Goal: Find contact information: Find contact information

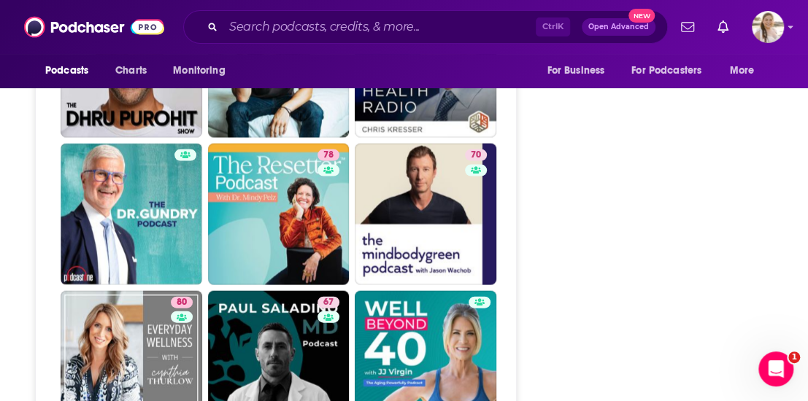
scroll to position [3502, 0]
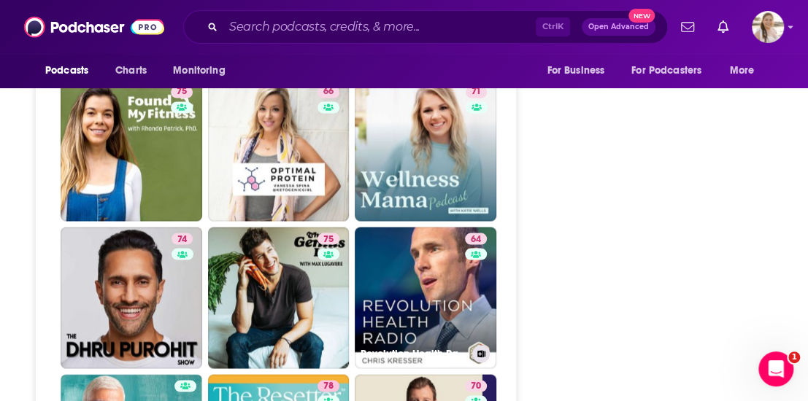
click at [428, 227] on link "64 Revolution Health Radio" at bounding box center [426, 298] width 142 height 142
type input "https://www.podchaser.com/podcasts/revolution-health-radio-25441"
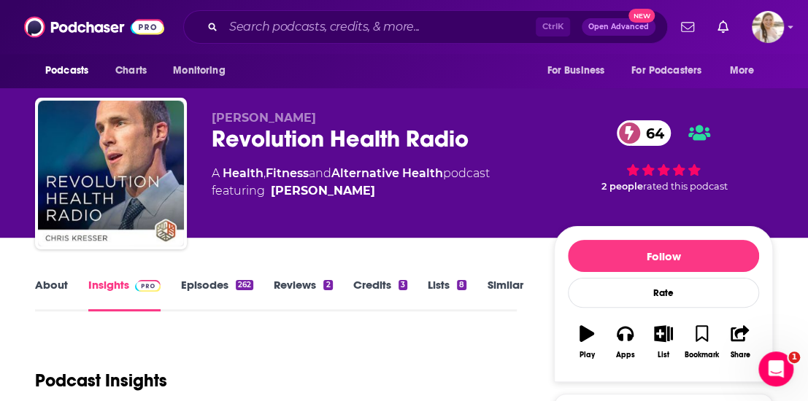
scroll to position [73, 0]
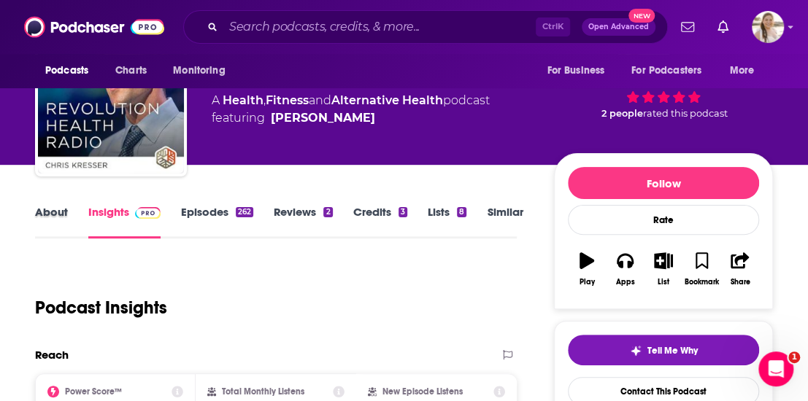
click at [69, 211] on div "About" at bounding box center [61, 222] width 53 height 34
click at [54, 217] on link "About" at bounding box center [51, 222] width 33 height 34
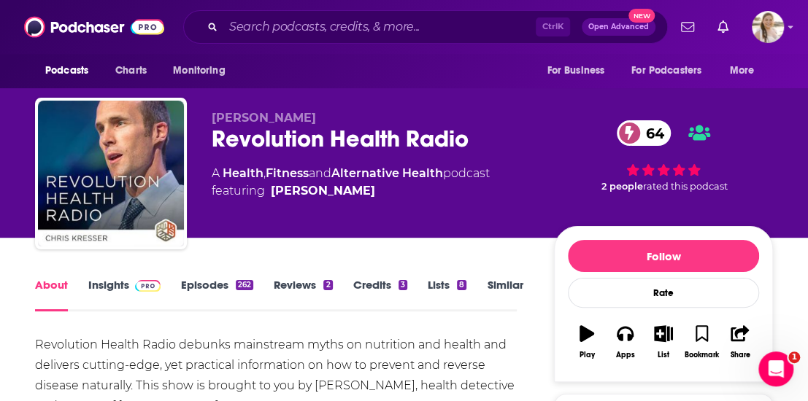
scroll to position [146, 0]
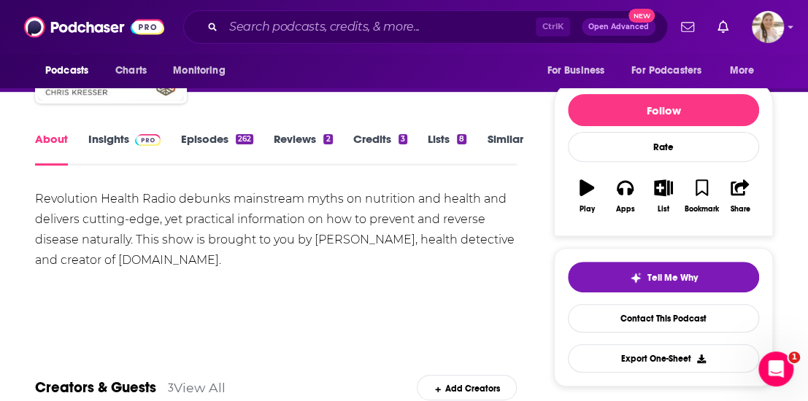
click at [198, 146] on link "Episodes 262" at bounding box center [217, 149] width 72 height 34
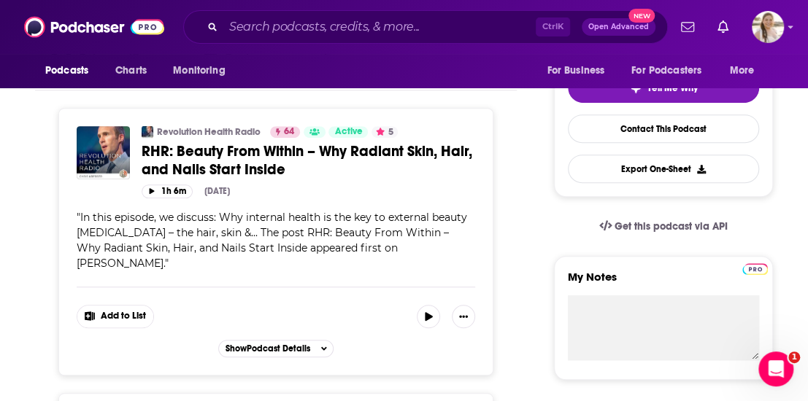
scroll to position [146, 0]
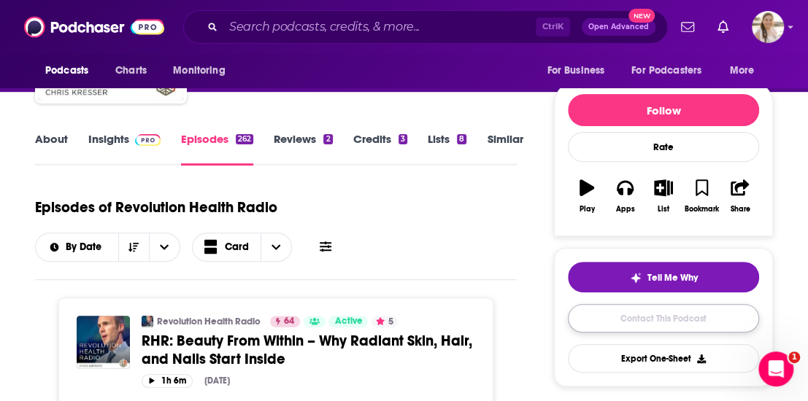
click at [633, 304] on link "Contact This Podcast" at bounding box center [663, 318] width 191 height 28
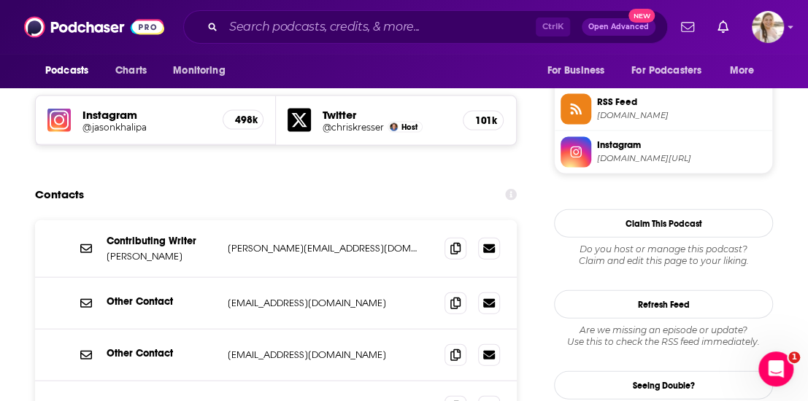
scroll to position [1350, 0]
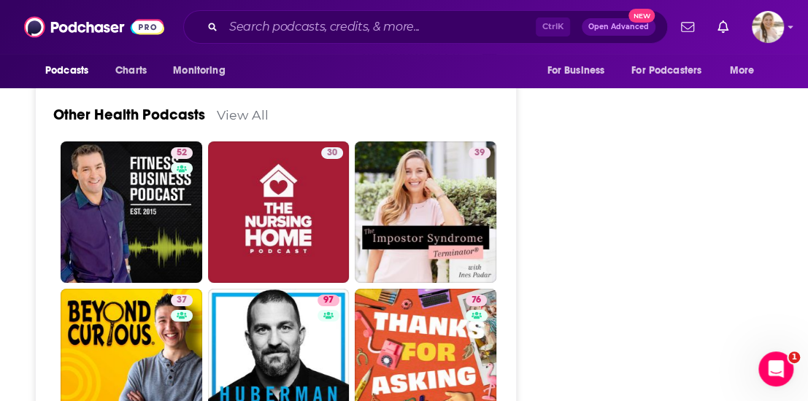
scroll to position [4742, 0]
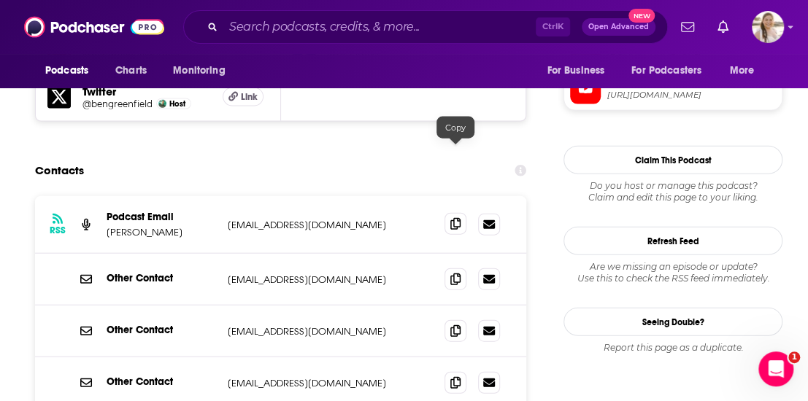
click at [451, 218] on icon at bounding box center [455, 224] width 10 height 12
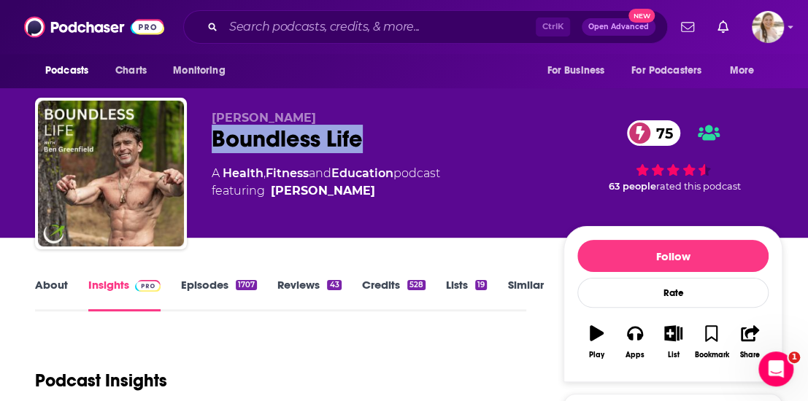
drag, startPoint x: 213, startPoint y: 135, endPoint x: 377, endPoint y: 150, distance: 164.9
click at [377, 150] on div "Boundless Life 75" at bounding box center [376, 139] width 328 height 28
copy h2 "Boundless Life"
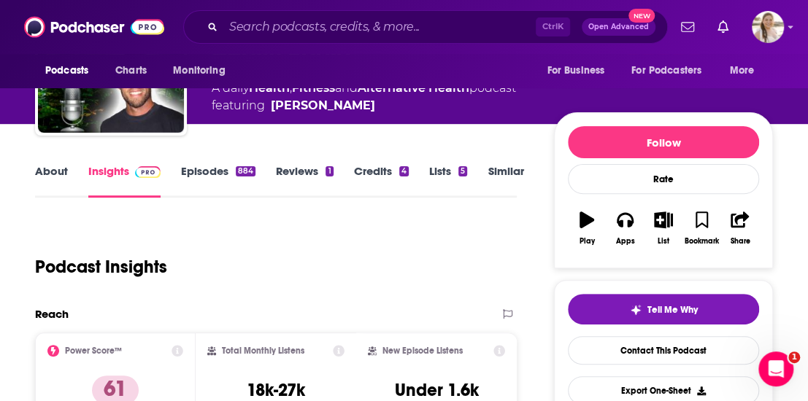
scroll to position [73, 0]
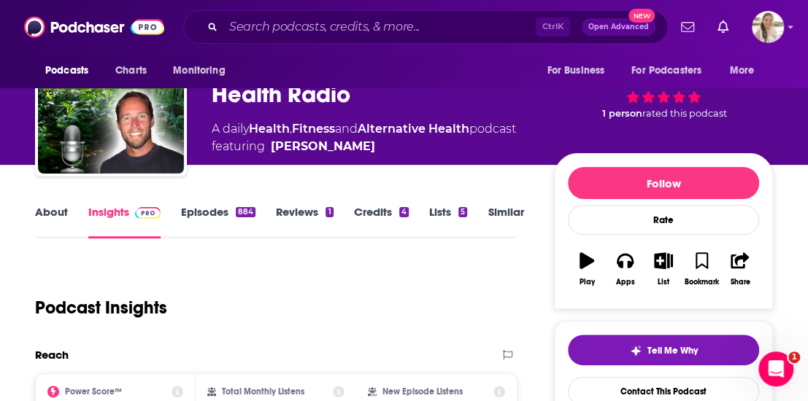
click at [53, 209] on link "About" at bounding box center [51, 222] width 33 height 34
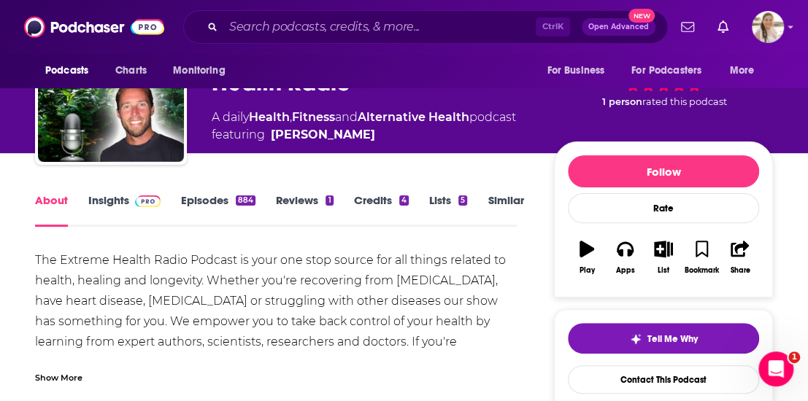
scroll to position [146, 0]
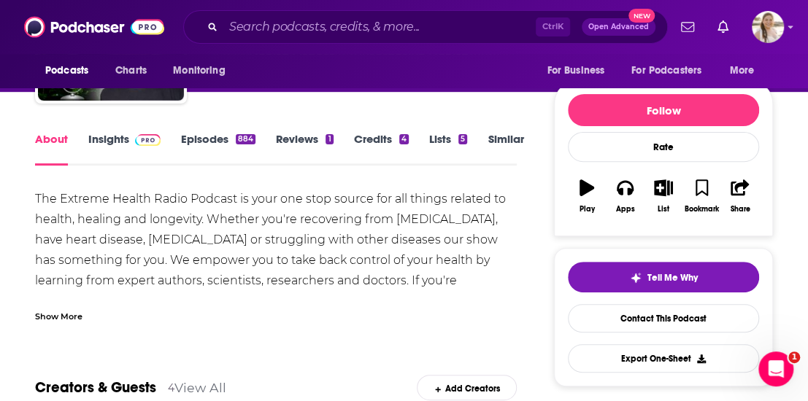
click at [95, 304] on div "Show More" at bounding box center [276, 310] width 482 height 25
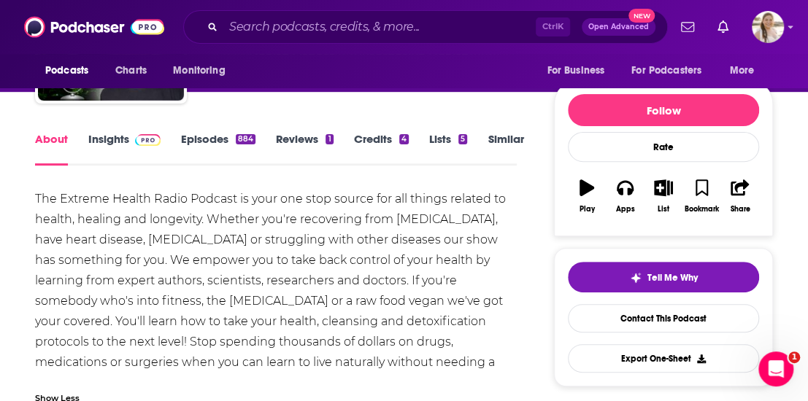
click at [206, 147] on link "Episodes 884" at bounding box center [218, 149] width 74 height 34
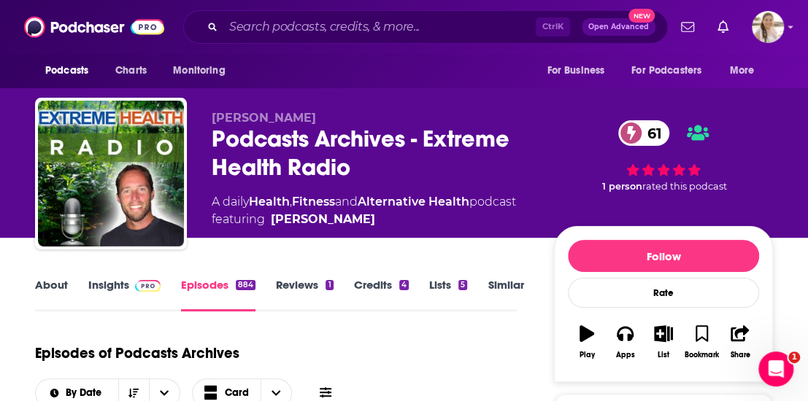
click at [58, 290] on link "About" at bounding box center [51, 295] width 33 height 34
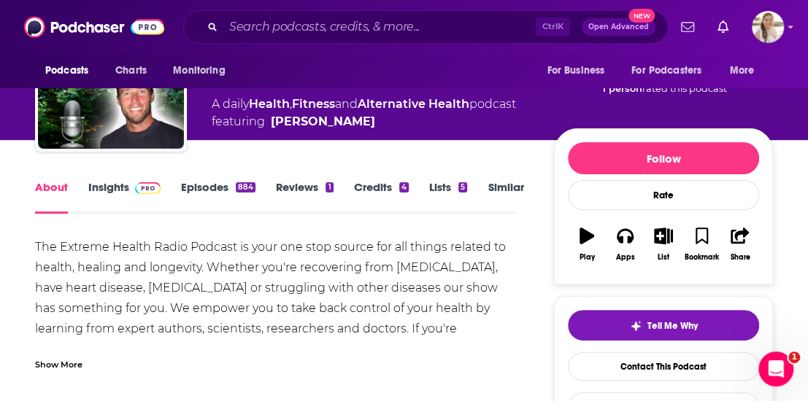
scroll to position [146, 0]
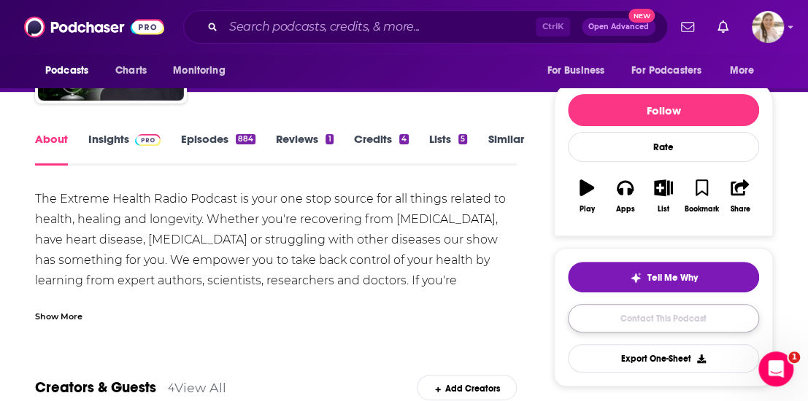
click at [667, 322] on link "Contact This Podcast" at bounding box center [663, 318] width 191 height 28
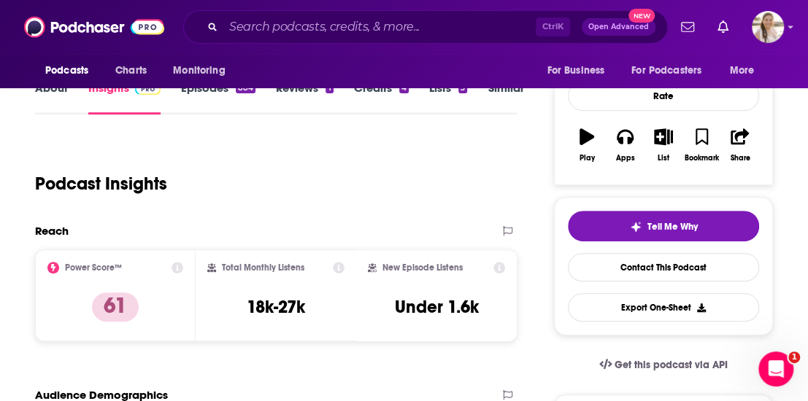
scroll to position [101, 0]
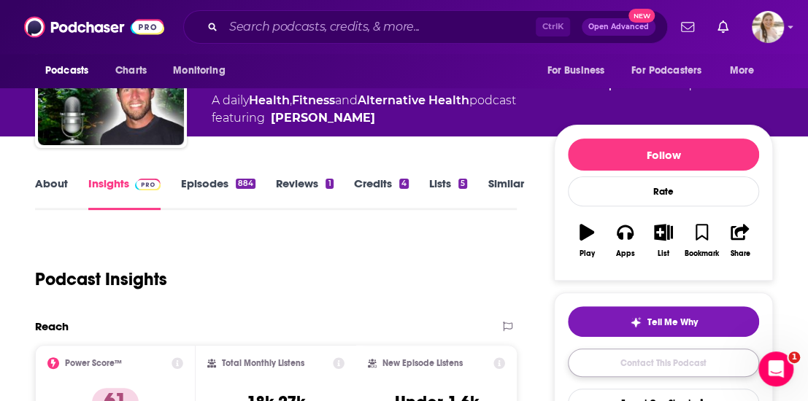
click at [638, 355] on link "Contact This Podcast" at bounding box center [663, 363] width 191 height 28
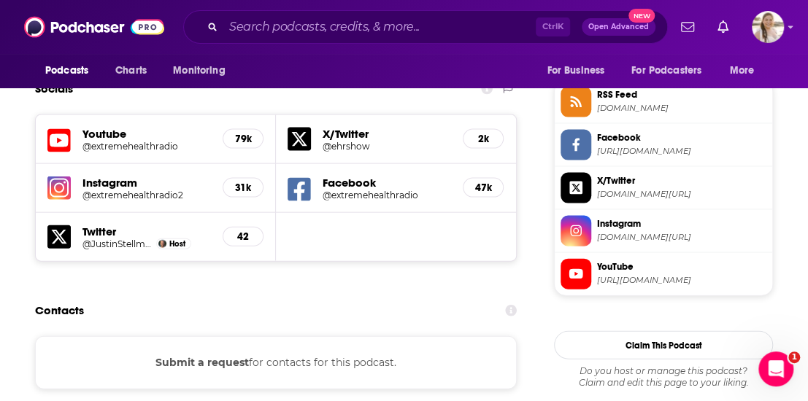
scroll to position [1269, 0]
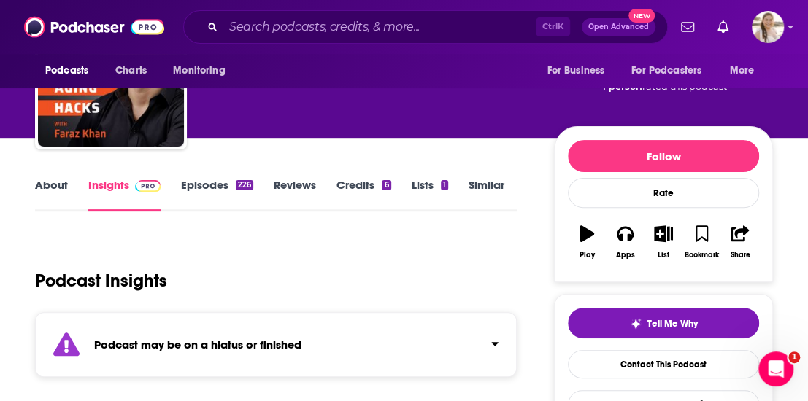
scroll to position [146, 0]
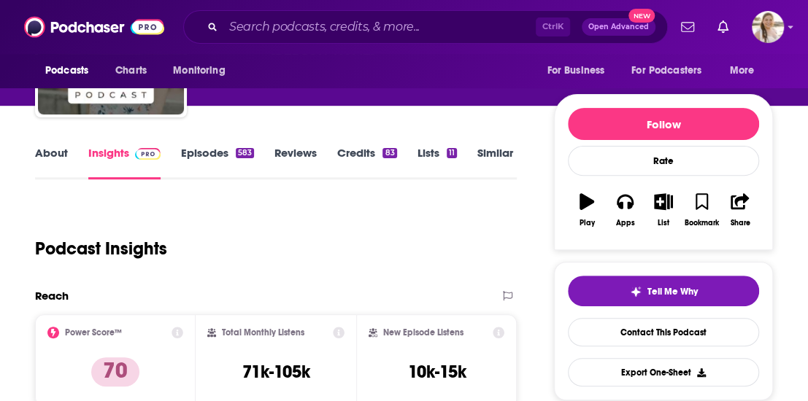
scroll to position [73, 0]
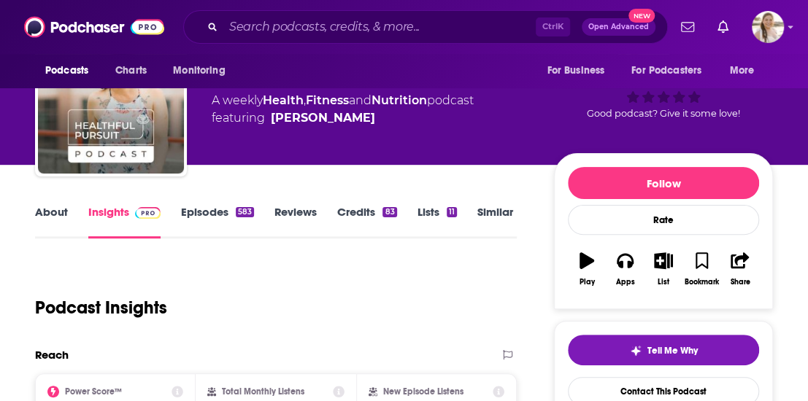
click at [37, 215] on link "About" at bounding box center [51, 222] width 33 height 34
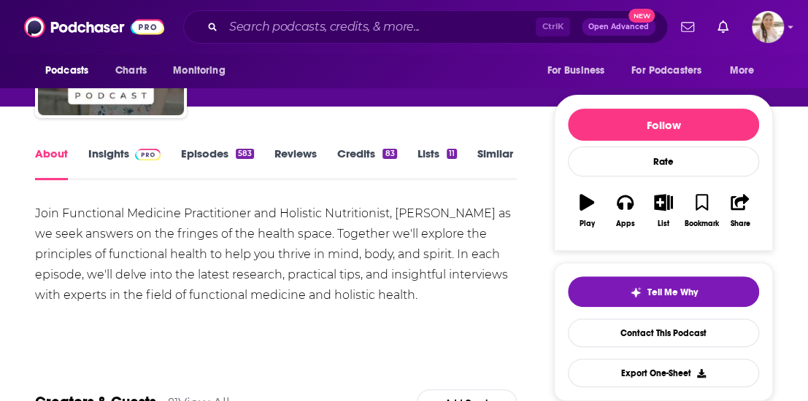
scroll to position [146, 0]
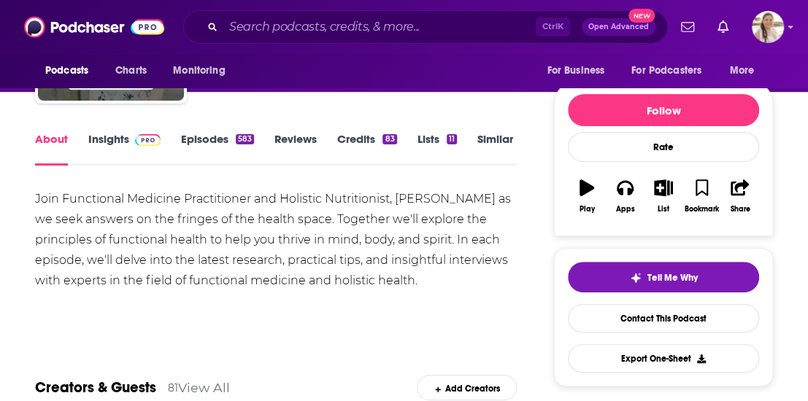
click at [196, 139] on link "Episodes 583" at bounding box center [217, 149] width 73 height 34
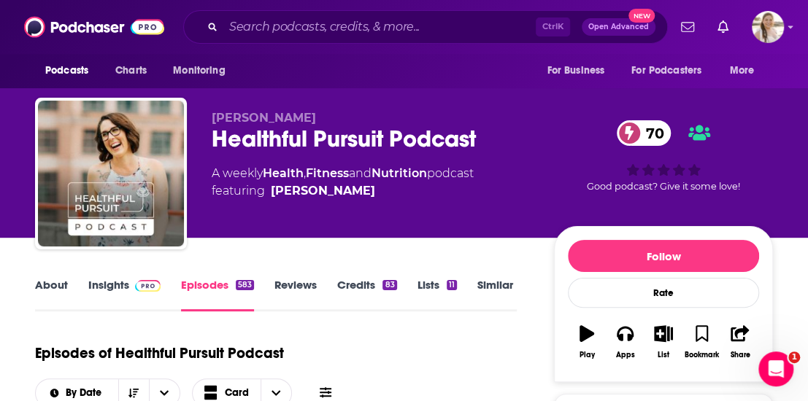
click at [61, 283] on link "About" at bounding box center [51, 295] width 33 height 34
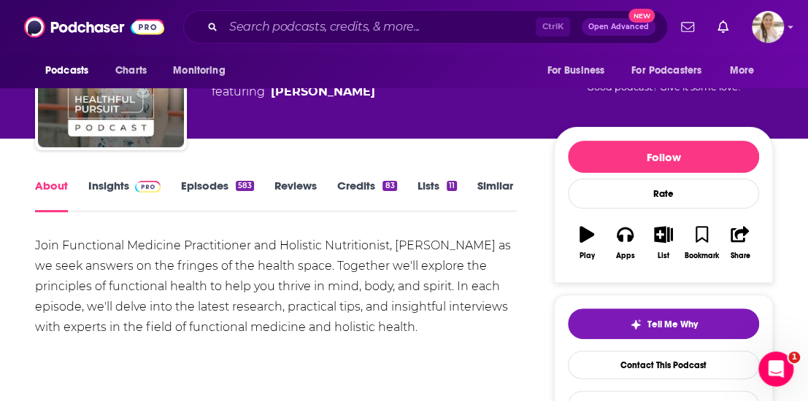
scroll to position [146, 0]
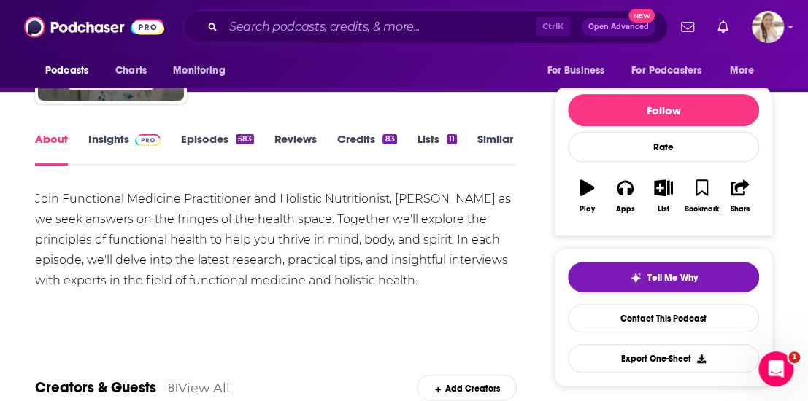
click at [630, 301] on div "Tell Me Why Contact This Podcast Export One-Sheet" at bounding box center [663, 317] width 191 height 111
click at [630, 313] on link "Contact This Podcast" at bounding box center [663, 318] width 191 height 28
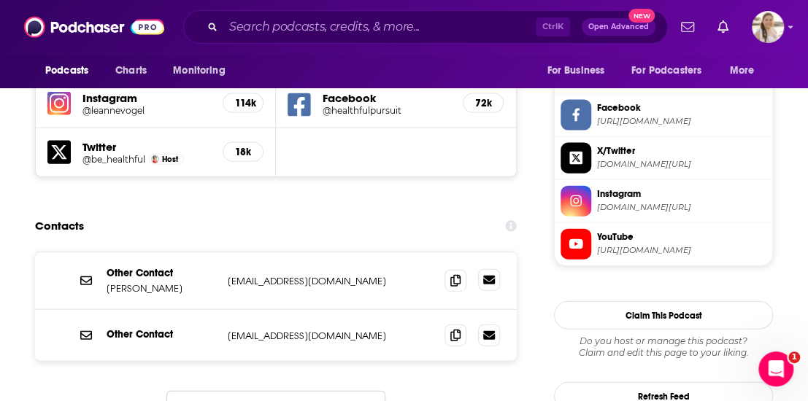
scroll to position [1359, 0]
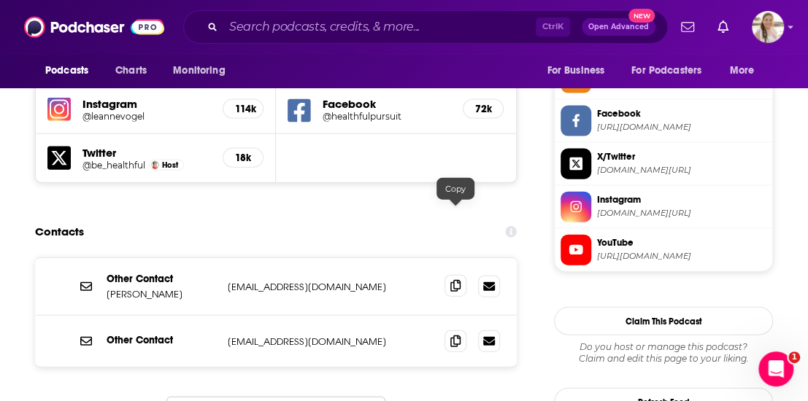
click at [450, 275] on span at bounding box center [455, 286] width 22 height 22
click at [455, 280] on icon at bounding box center [455, 286] width 10 height 12
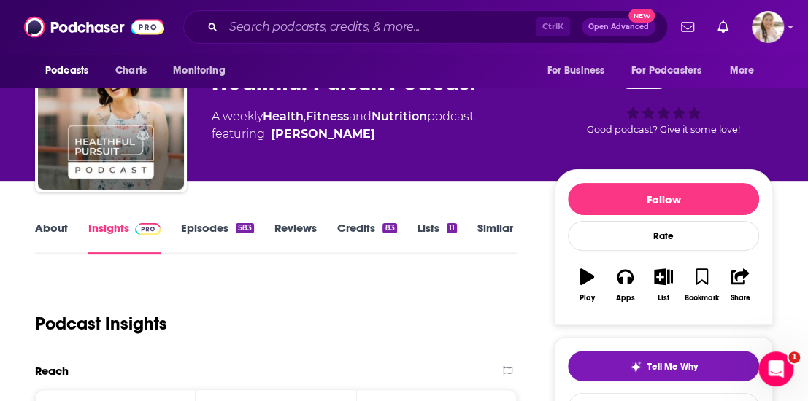
scroll to position [0, 0]
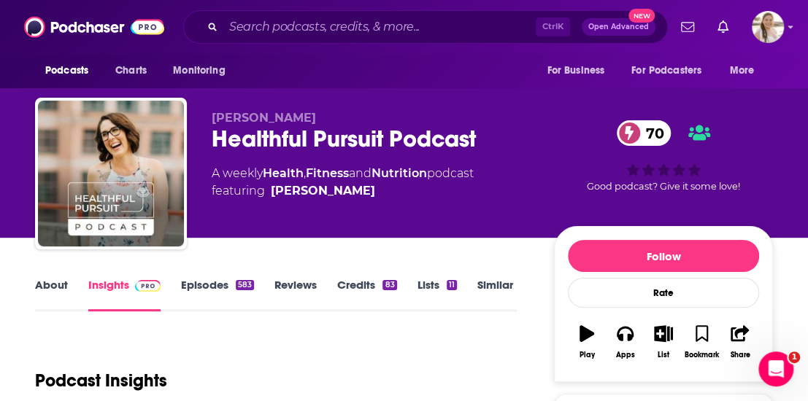
click at [279, 144] on div "Healthful Pursuit Podcast 70" at bounding box center [371, 139] width 319 height 28
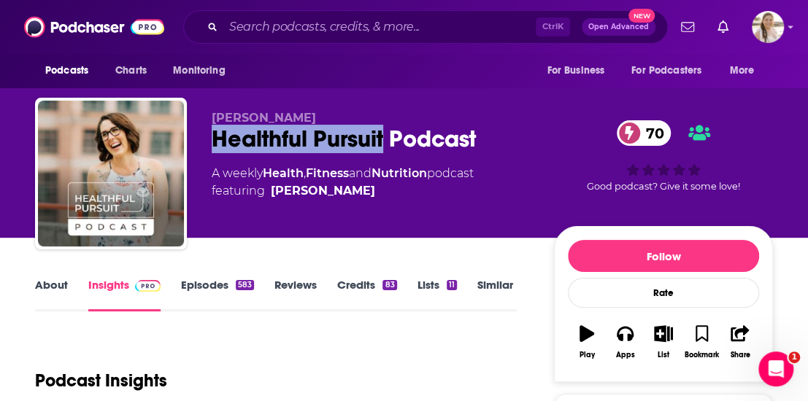
drag, startPoint x: 215, startPoint y: 145, endPoint x: 385, endPoint y: 144, distance: 170.7
click at [385, 144] on div "Healthful Pursuit Podcast 70" at bounding box center [371, 139] width 319 height 28
copy h2 "Healthful Pursuit"
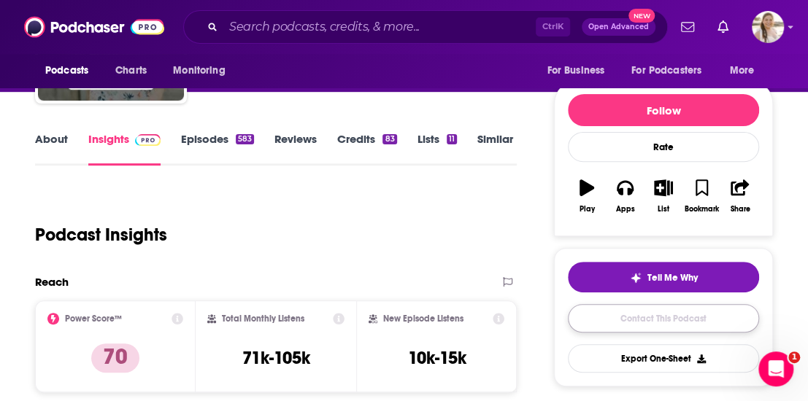
click at [680, 317] on link "Contact This Podcast" at bounding box center [663, 318] width 191 height 28
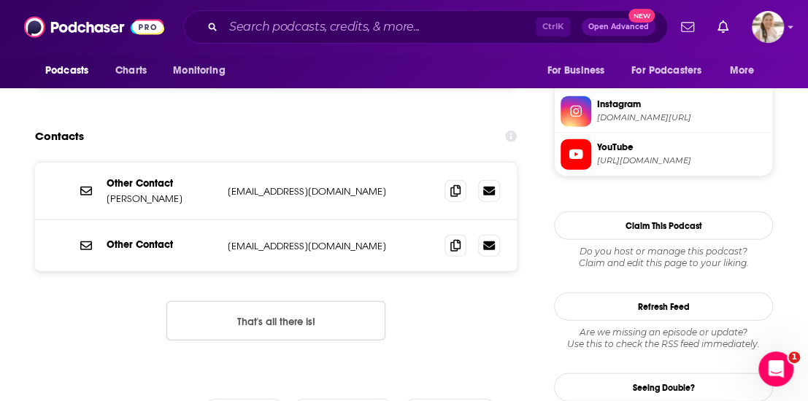
scroll to position [1431, 0]
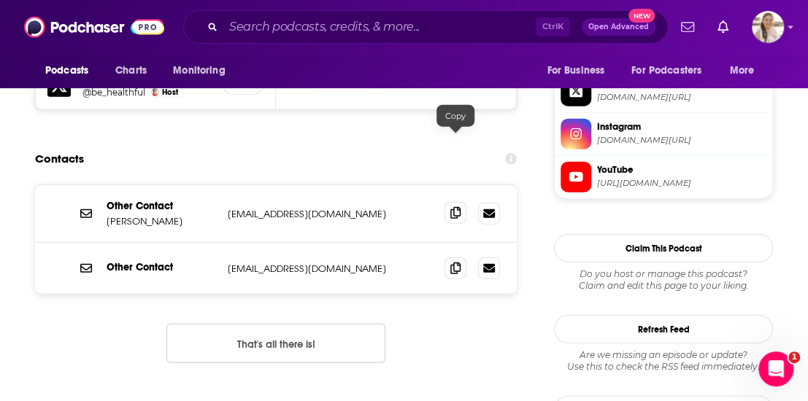
click at [455, 207] on icon at bounding box center [455, 213] width 10 height 12
